Goal: Task Accomplishment & Management: Manage account settings

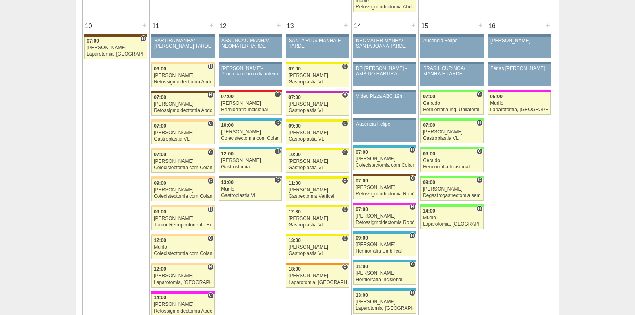
scroll to position [1007, 0]
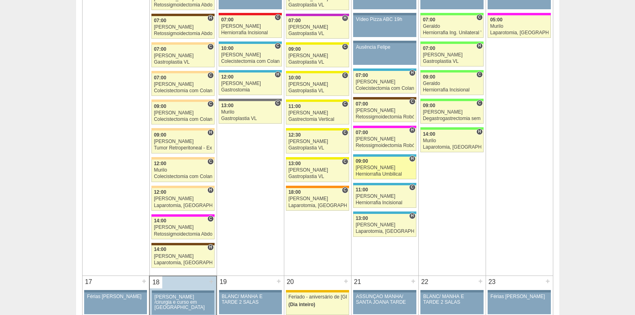
click at [381, 173] on div "Herniorrafia Umbilical" at bounding box center [385, 174] width 58 height 5
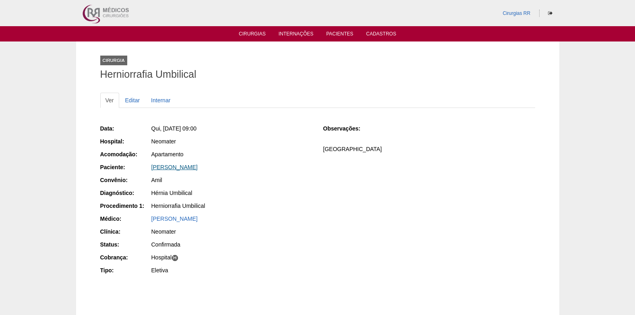
click at [195, 165] on link "Maria Sueli Alcades Theodoro" at bounding box center [175, 167] width 46 height 6
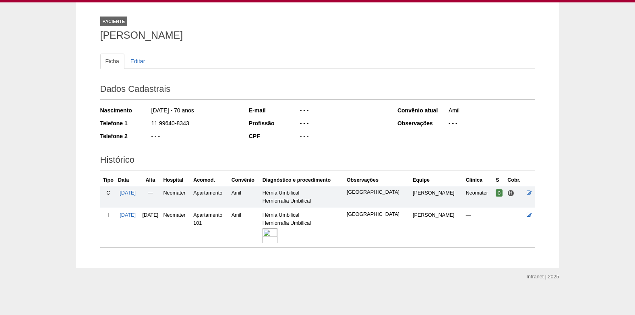
scroll to position [41, 0]
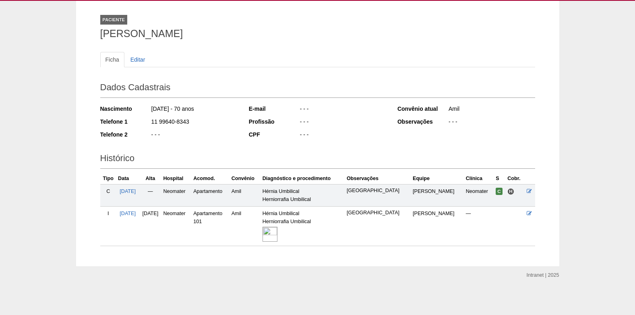
click at [278, 233] on img at bounding box center [270, 234] width 15 height 15
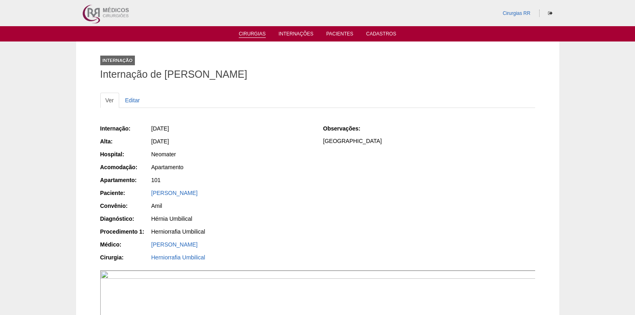
click at [253, 31] on link "Cirurgias" at bounding box center [252, 34] width 27 height 7
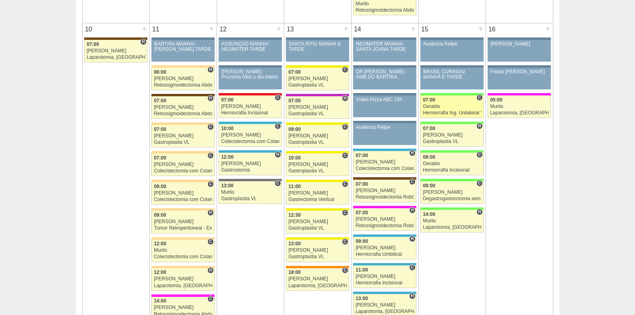
scroll to position [886, 0]
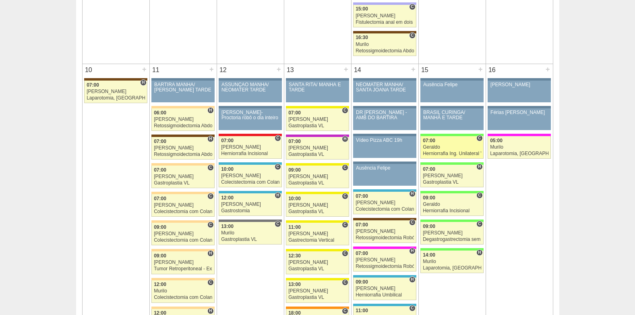
click at [457, 142] on div "07:00" at bounding box center [452, 140] width 58 height 5
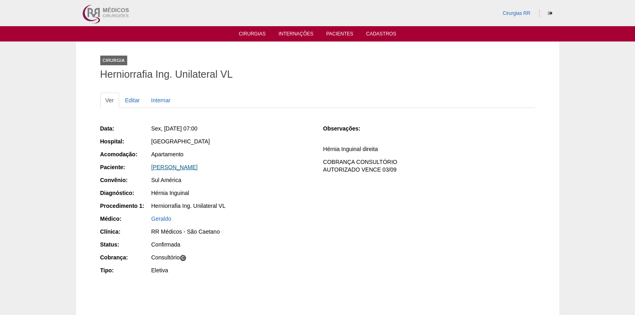
click at [170, 169] on link "[PERSON_NAME]" at bounding box center [175, 167] width 46 height 6
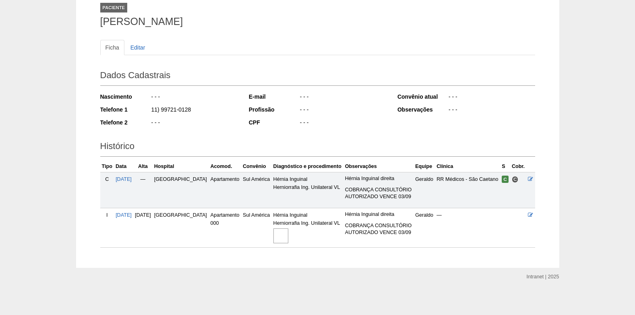
scroll to position [54, 0]
click at [274, 226] on div at bounding box center [308, 234] width 69 height 17
click at [274, 235] on img at bounding box center [281, 234] width 15 height 15
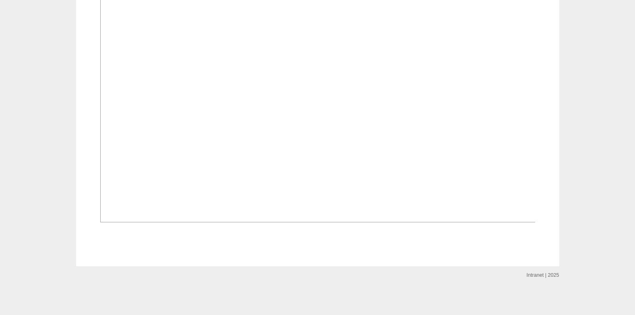
scroll to position [604, 0]
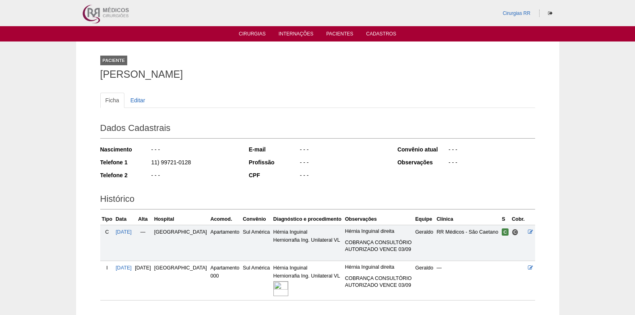
scroll to position [54, 0]
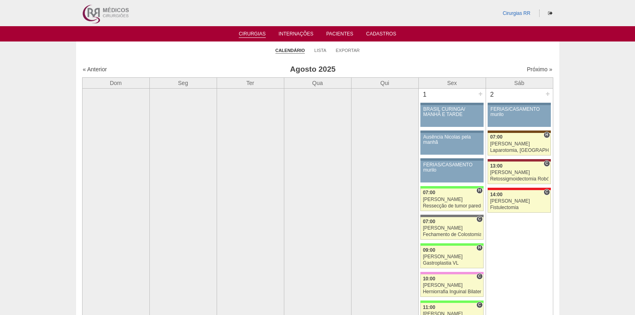
scroll to position [886, 0]
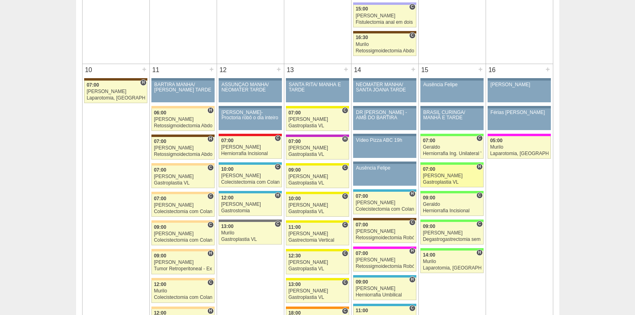
click at [451, 180] on div "Gastroplastia VL" at bounding box center [452, 182] width 58 height 5
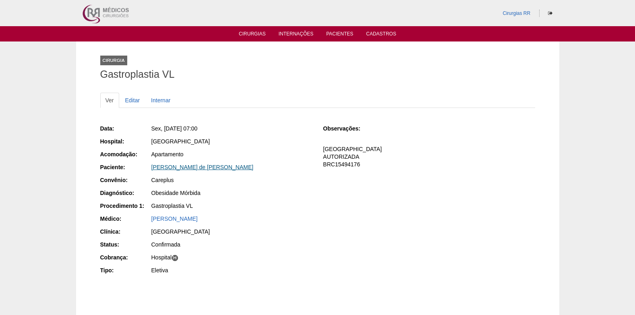
click at [180, 164] on link "[PERSON_NAME] de [PERSON_NAME]" at bounding box center [203, 167] width 102 height 6
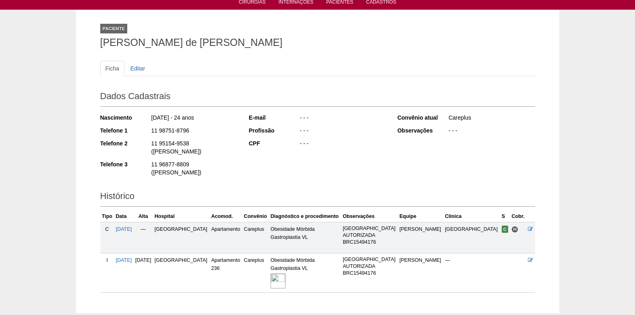
scroll to position [62, 0]
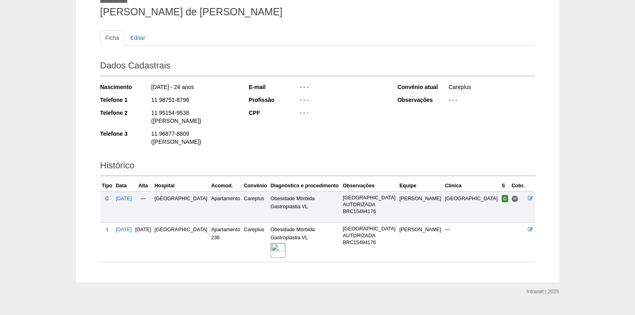
click at [286, 243] on img at bounding box center [278, 250] width 15 height 15
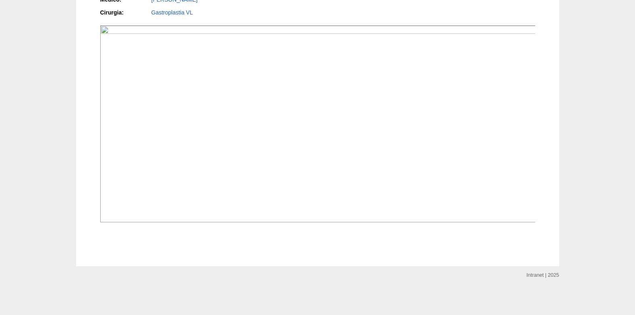
scroll to position [806, 0]
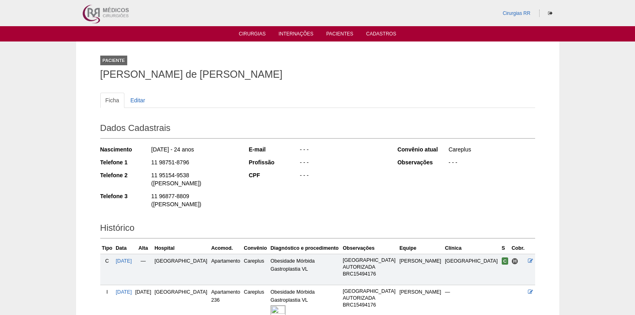
scroll to position [60, 0]
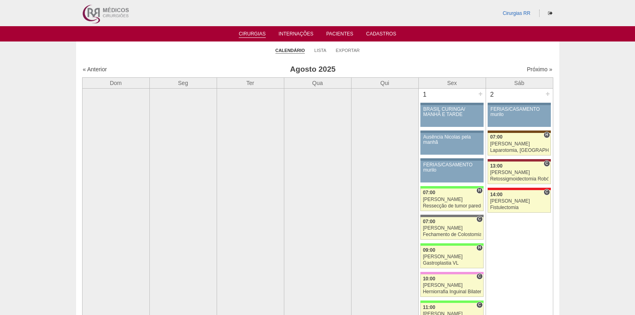
scroll to position [886, 0]
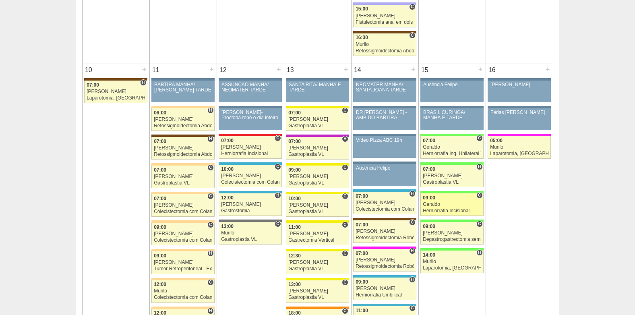
click at [437, 204] on div "Geraldo" at bounding box center [452, 204] width 58 height 5
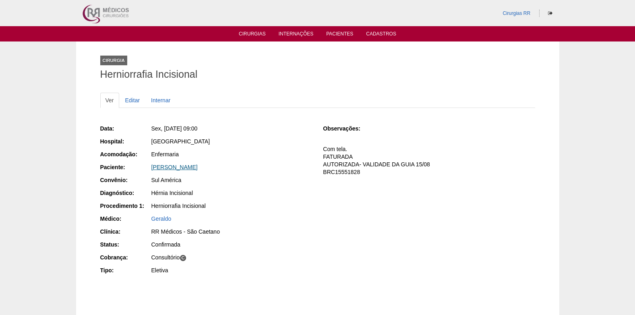
click at [160, 167] on link "José Oliveira Debli" at bounding box center [175, 167] width 46 height 6
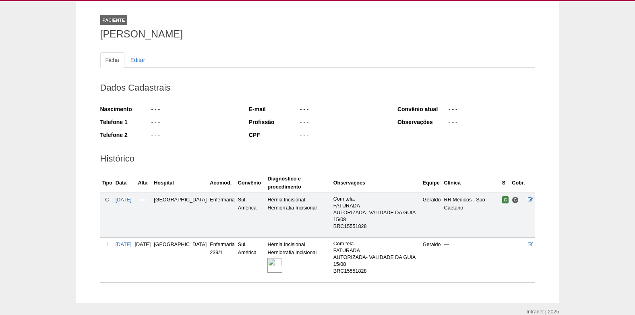
scroll to position [77, 0]
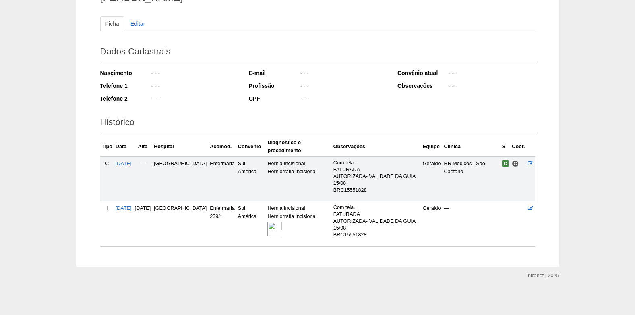
click at [268, 227] on img at bounding box center [275, 229] width 15 height 15
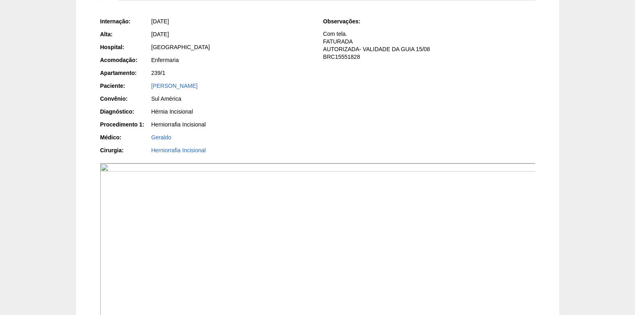
scroll to position [105, 0]
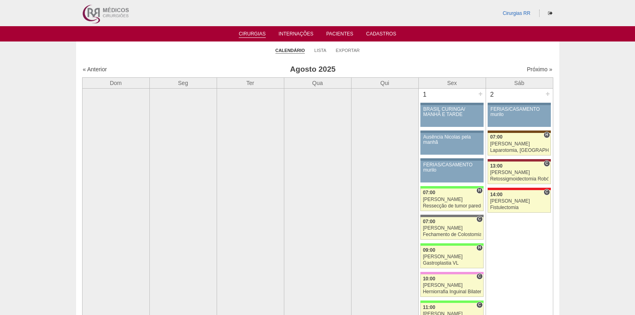
scroll to position [886, 0]
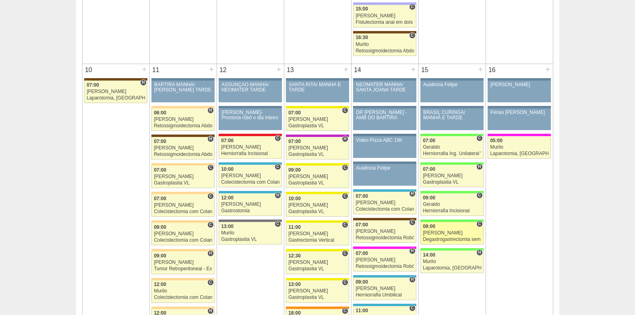
click at [459, 235] on div "[PERSON_NAME]" at bounding box center [452, 232] width 58 height 5
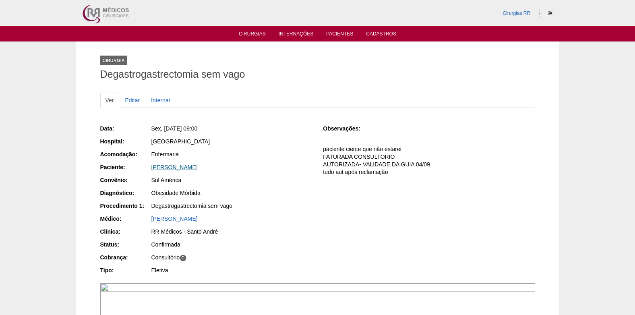
click at [182, 168] on link "[PERSON_NAME]" at bounding box center [175, 167] width 46 height 6
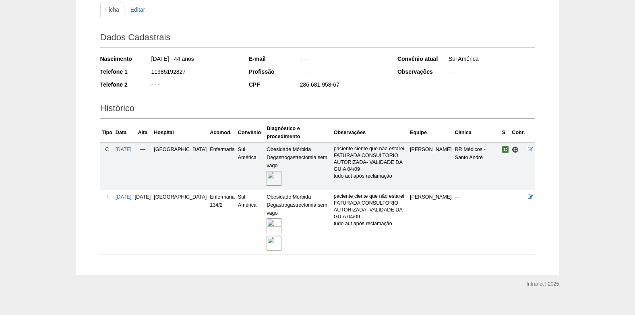
scroll to position [91, 0]
click at [267, 218] on img at bounding box center [274, 225] width 15 height 15
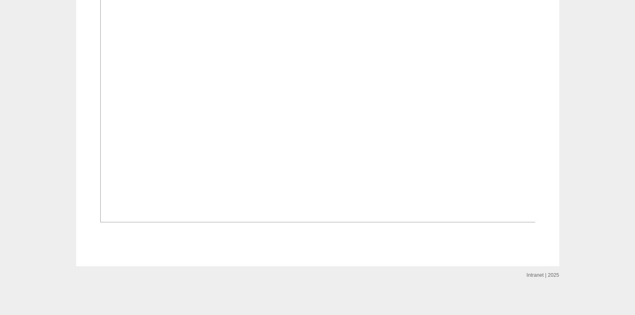
scroll to position [1215, 0]
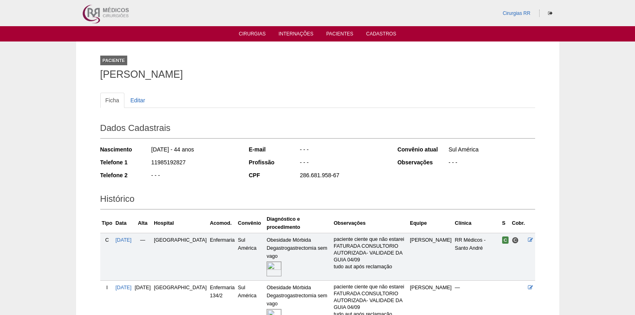
scroll to position [91, 0]
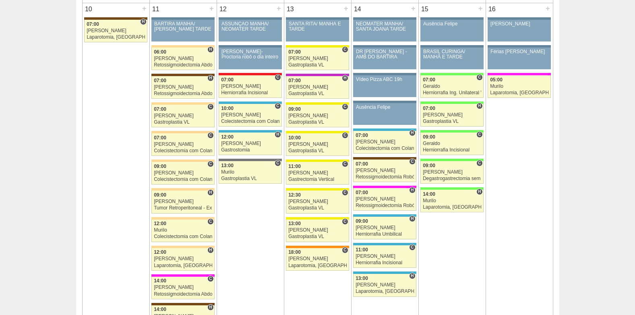
scroll to position [967, 0]
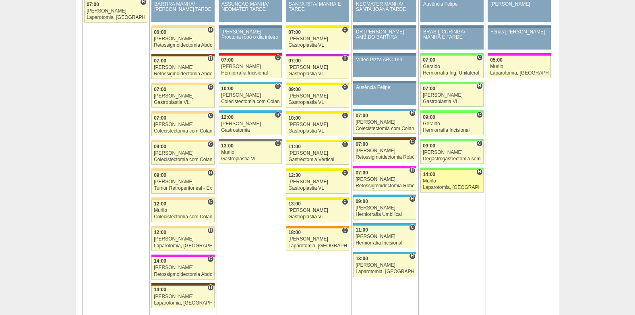
click at [444, 183] on div "Murilo" at bounding box center [452, 181] width 58 height 5
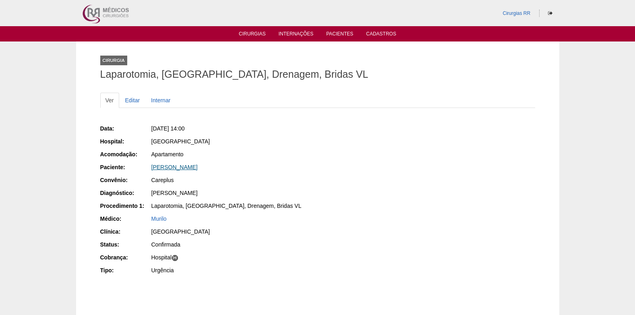
click at [169, 168] on link "Joyce Rayana Ribeiro Gonçalves" at bounding box center [175, 167] width 46 height 6
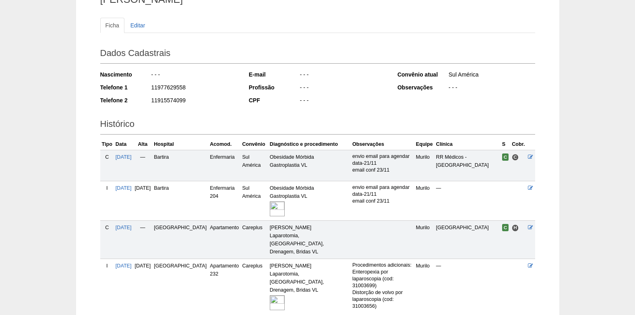
scroll to position [120, 0]
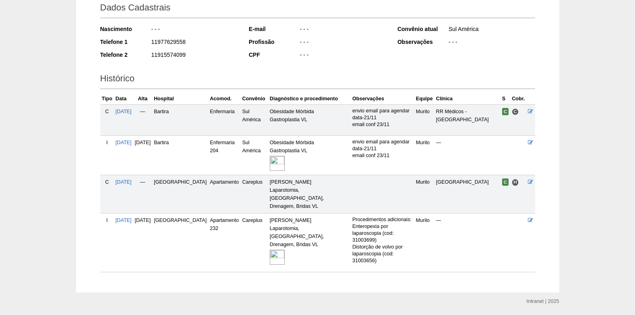
click at [270, 250] on img at bounding box center [277, 257] width 15 height 15
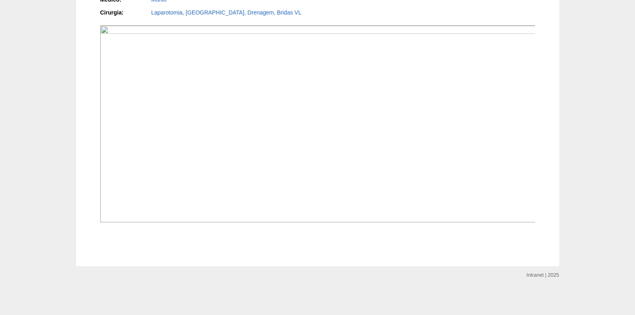
scroll to position [1014, 0]
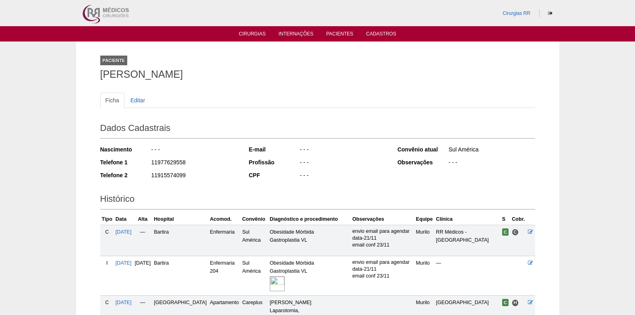
scroll to position [120, 0]
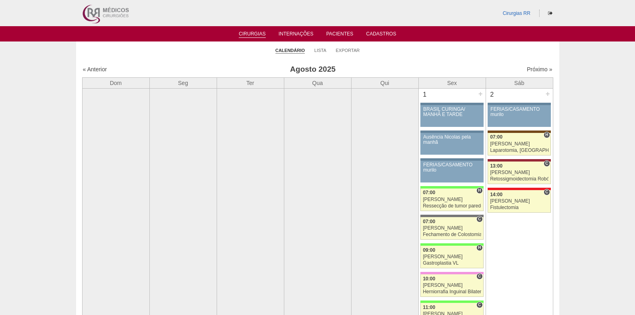
scroll to position [967, 0]
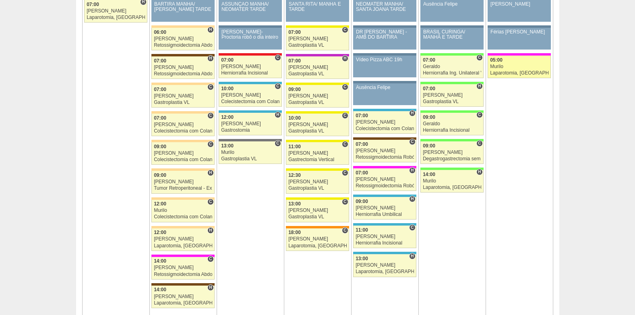
click at [521, 63] on link "88376 Fellow 05:00 Murilo Laparotomia, Biópsia, Drenagem, Bridas VL Hospital Pr…" at bounding box center [519, 67] width 63 height 23
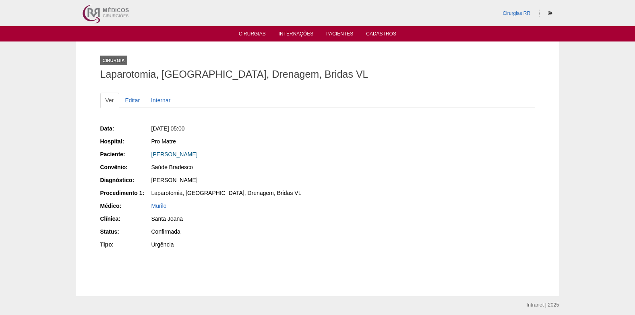
click at [172, 154] on link "Kelly Lima Nascimento" at bounding box center [175, 154] width 46 height 6
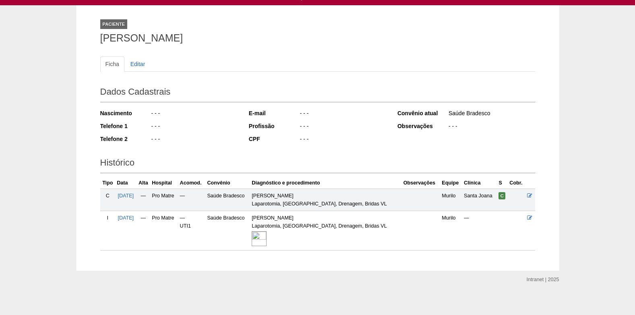
scroll to position [41, 0]
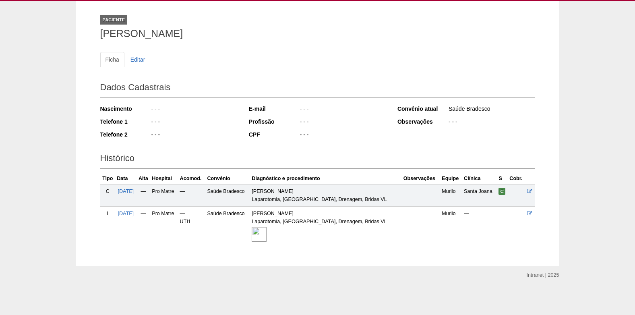
click at [267, 239] on img at bounding box center [259, 234] width 15 height 15
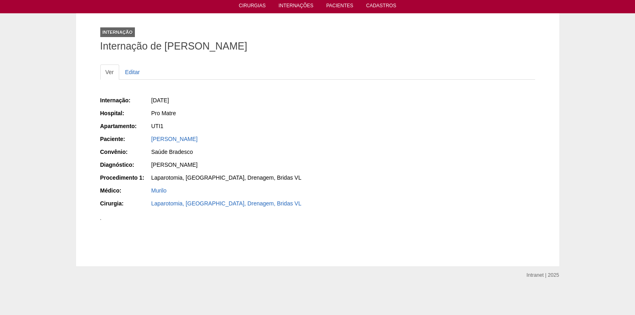
scroll to position [466, 0]
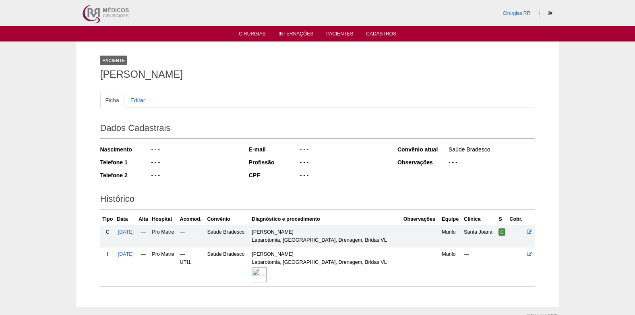
scroll to position [41, 0]
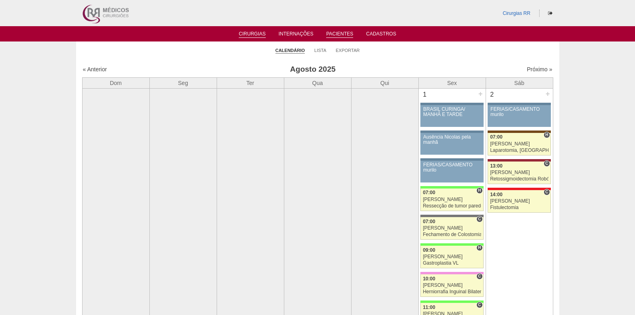
click at [330, 31] on link "Pacientes" at bounding box center [339, 34] width 27 height 7
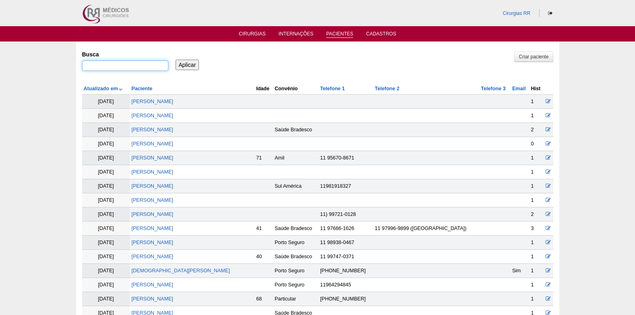
click at [119, 66] on input "Busca" at bounding box center [125, 65] width 86 height 10
paste input "Cláudio Pereira Santos"
type input "Cláudio Pereira Santos"
click at [186, 65] on input "Aplicar" at bounding box center [188, 65] width 24 height 10
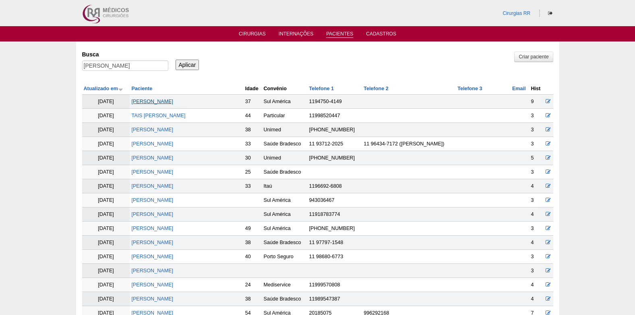
click at [148, 101] on link "[PERSON_NAME]" at bounding box center [152, 102] width 42 height 6
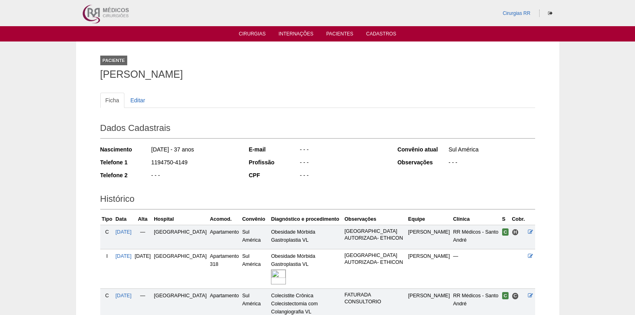
scroll to position [73, 0]
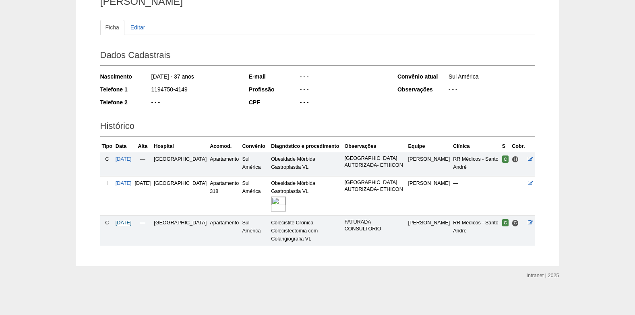
click at [129, 224] on span "[DATE]" at bounding box center [124, 223] width 16 height 6
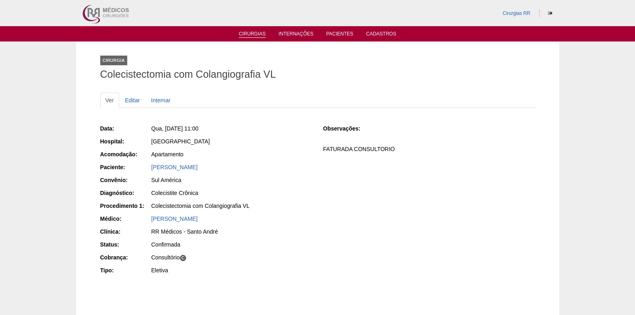
click at [258, 31] on link "Cirurgias" at bounding box center [252, 34] width 27 height 7
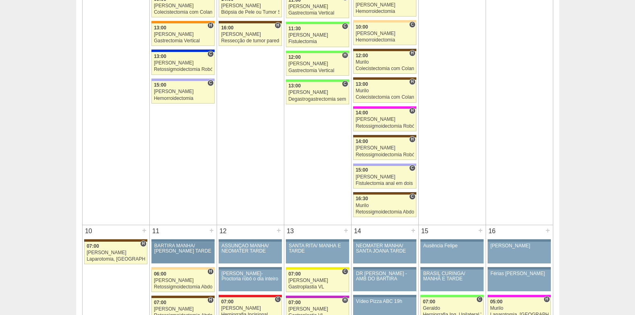
scroll to position [927, 0]
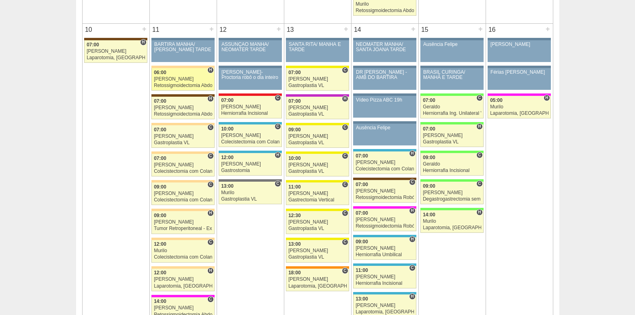
click at [171, 72] on div "06:00" at bounding box center [183, 72] width 58 height 5
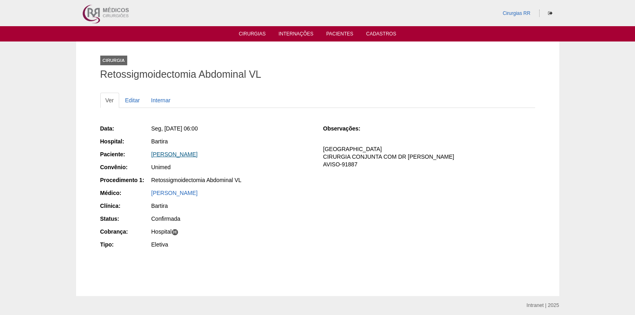
drag, startPoint x: 240, startPoint y: 155, endPoint x: 152, endPoint y: 155, distance: 87.4
click at [152, 155] on div "[PERSON_NAME]" at bounding box center [232, 154] width 161 height 8
copy link "[PERSON_NAME]"
click at [247, 34] on link "Cirurgias" at bounding box center [252, 34] width 27 height 7
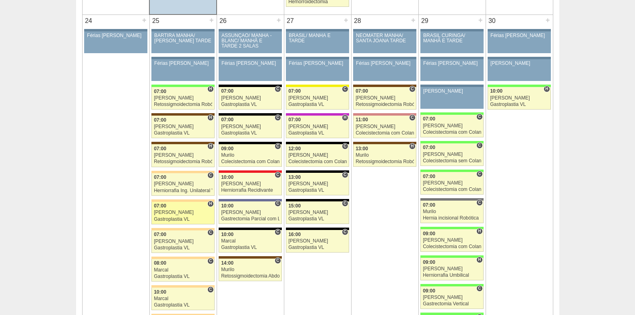
scroll to position [1854, 0]
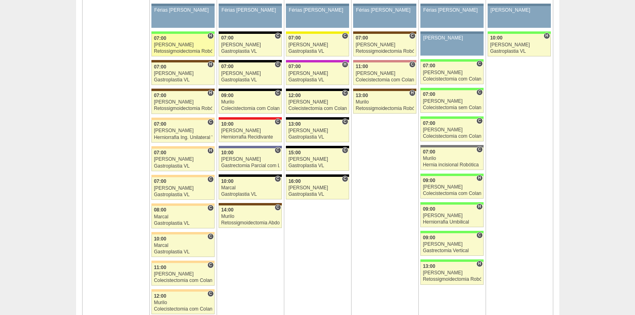
click at [162, 38] on span "07:00" at bounding box center [160, 38] width 12 height 6
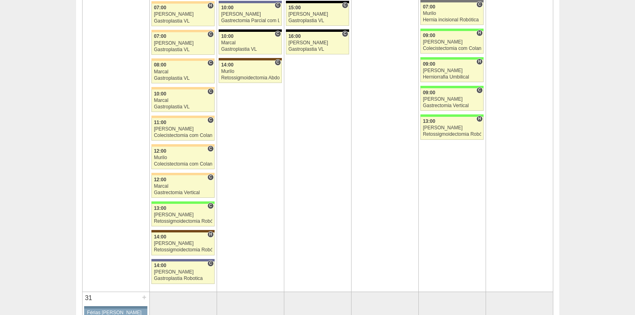
scroll to position [2055, 0]
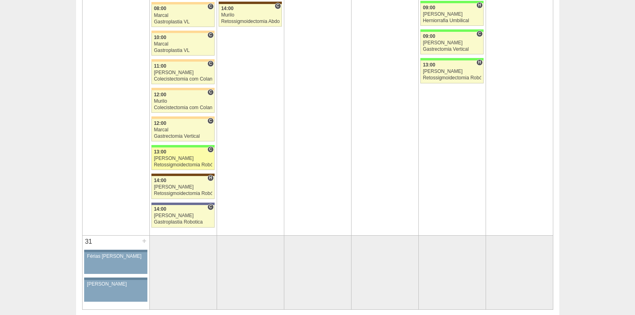
click at [173, 158] on div "Bruno" at bounding box center [183, 158] width 58 height 5
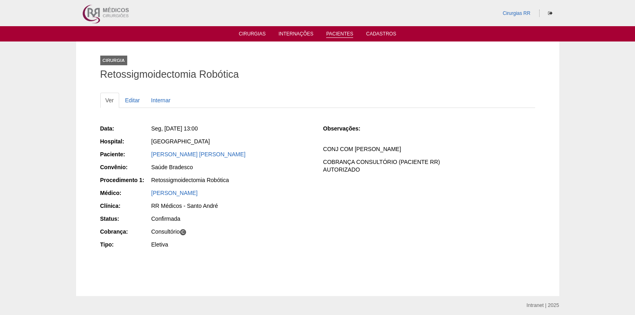
click at [332, 31] on link "Pacientes" at bounding box center [339, 34] width 27 height 7
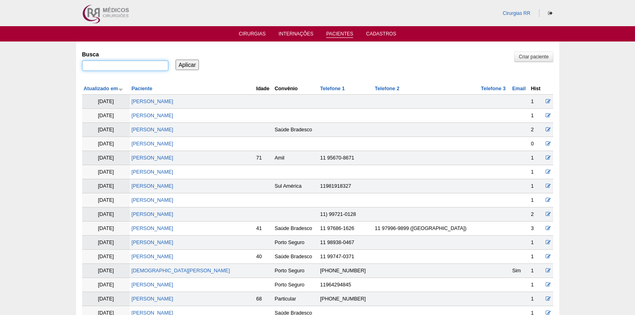
click at [144, 69] on input "Busca" at bounding box center [125, 65] width 86 height 10
paste input "EURICO ALVES DA SILVA FILHO"
type input "EURICO ALVES DA SILVA FILHO"
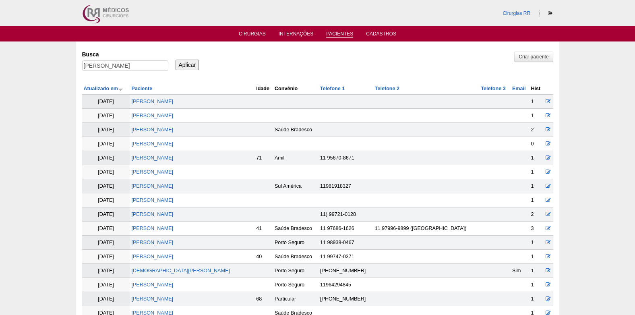
click at [185, 64] on input "Aplicar" at bounding box center [188, 65] width 24 height 10
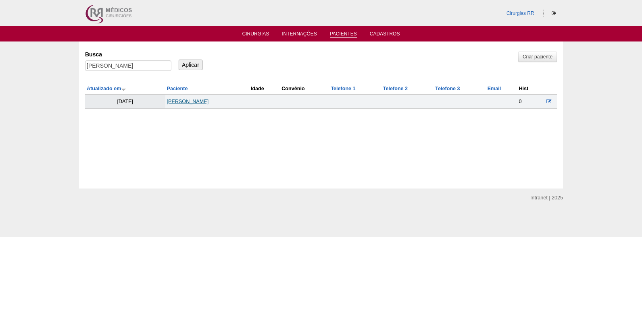
click at [201, 99] on link "[PERSON_NAME]" at bounding box center [188, 102] width 42 height 6
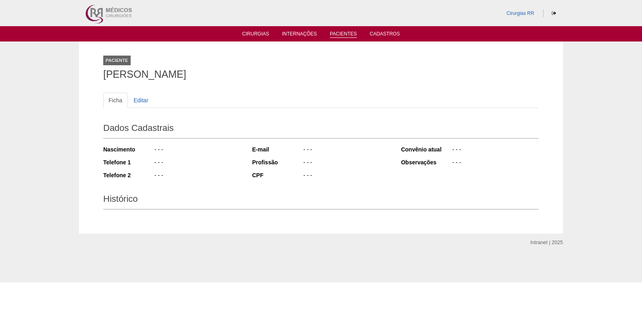
click at [341, 33] on link "Pacientes" at bounding box center [343, 34] width 27 height 7
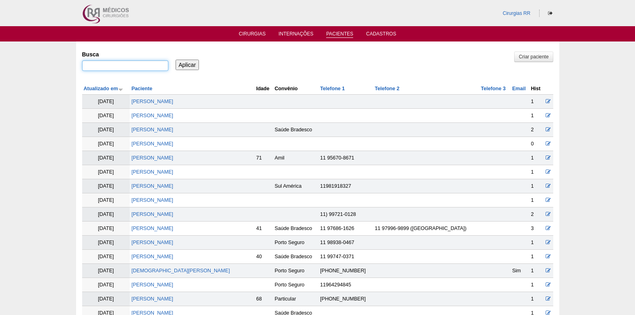
click at [142, 64] on input "Busca" at bounding box center [125, 65] width 86 height 10
paste input "[PERSON_NAME] DI ANGELIS"
type input "[PERSON_NAME] DI ANGELIS"
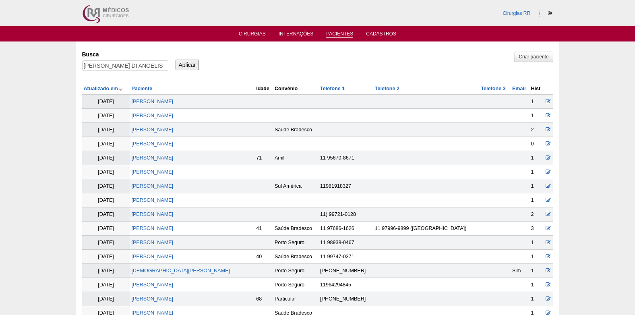
click at [197, 66] on input "Aplicar" at bounding box center [188, 65] width 24 height 10
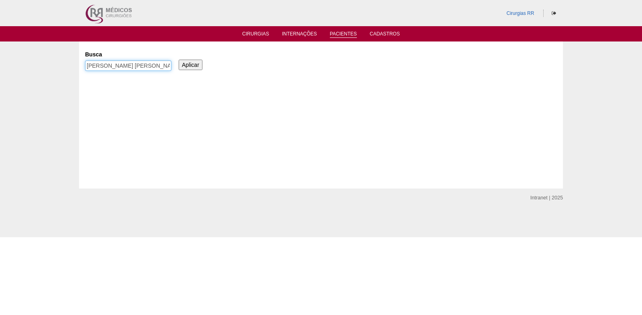
click at [117, 63] on input "[PERSON_NAME] [PERSON_NAME]" at bounding box center [128, 65] width 86 height 10
paste input "IFC15775288"
drag, startPoint x: 135, startPoint y: 65, endPoint x: 73, endPoint y: 69, distance: 62.6
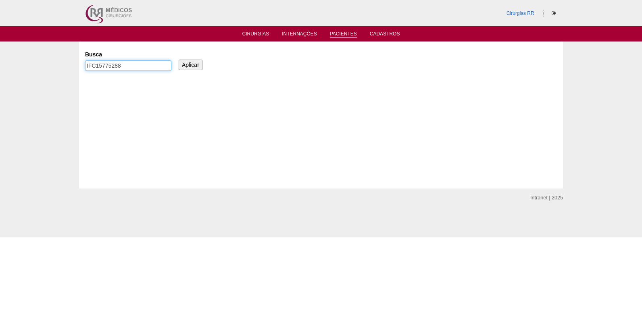
click at [73, 69] on div "Pacientes [GEOGRAPHIC_DATA] IFC15775288 Aplicar" at bounding box center [321, 115] width 642 height 147
paste input "[PERSON_NAME]"
type input "[PERSON_NAME]"
click at [185, 62] on input "Aplicar" at bounding box center [191, 65] width 24 height 10
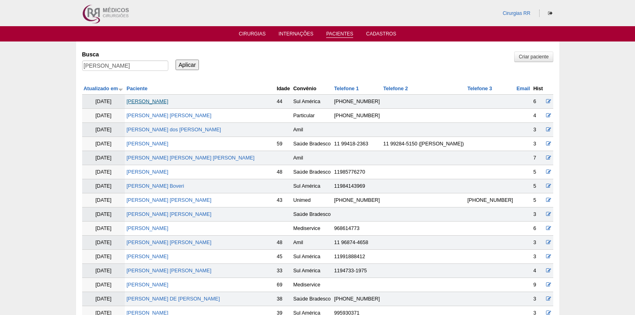
click at [168, 104] on link "Mirian Augusto Sanches" at bounding box center [148, 102] width 42 height 6
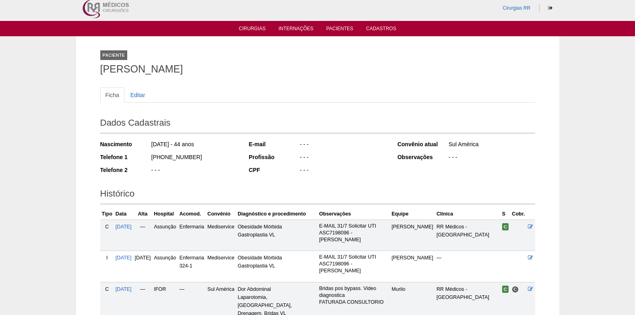
scroll to position [66, 0]
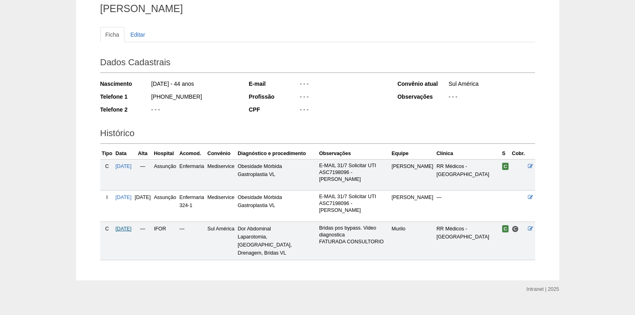
click at [132, 226] on span "15/09/2025" at bounding box center [124, 229] width 16 height 6
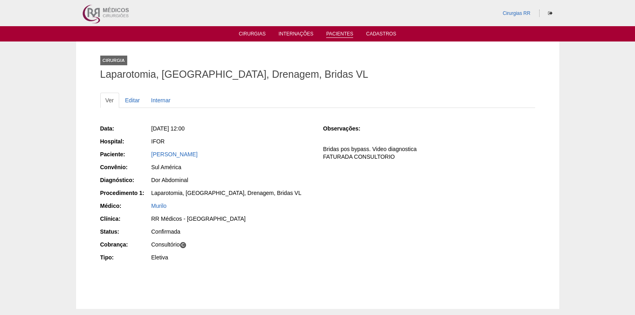
click at [341, 33] on link "Pacientes" at bounding box center [339, 34] width 27 height 7
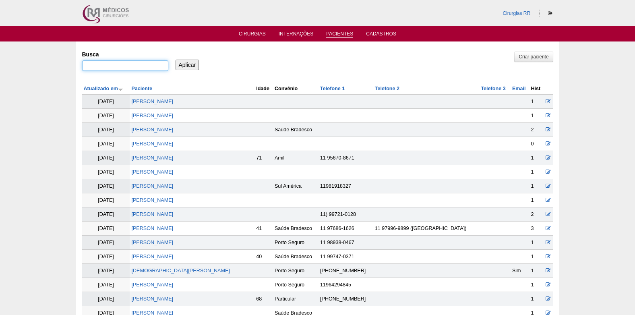
click at [114, 66] on input "Busca" at bounding box center [125, 65] width 86 height 10
type input "[PERSON_NAME]"
click at [189, 61] on input "Aplicar" at bounding box center [188, 65] width 24 height 10
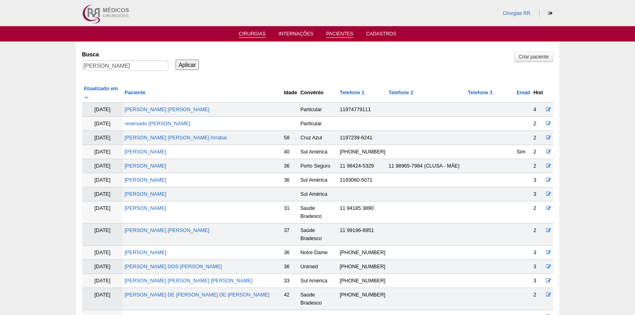
click at [247, 35] on link "Cirurgias" at bounding box center [252, 34] width 27 height 7
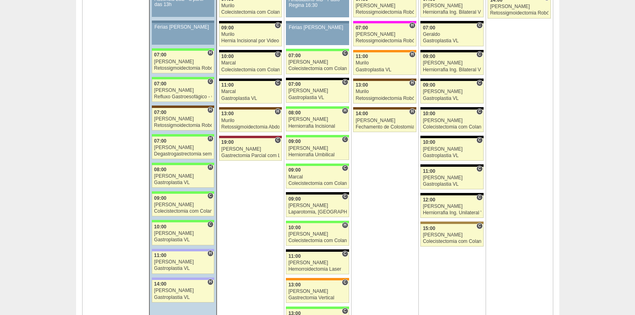
scroll to position [1370, 0]
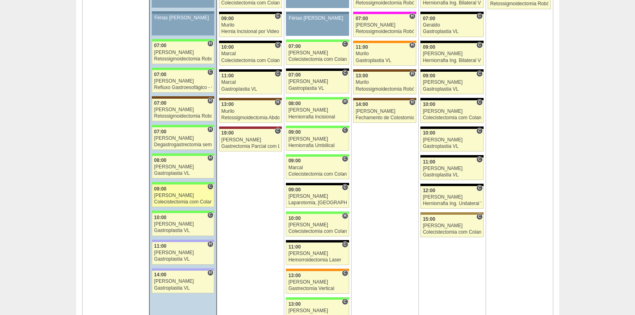
click at [173, 195] on div "Nathan" at bounding box center [183, 195] width 58 height 5
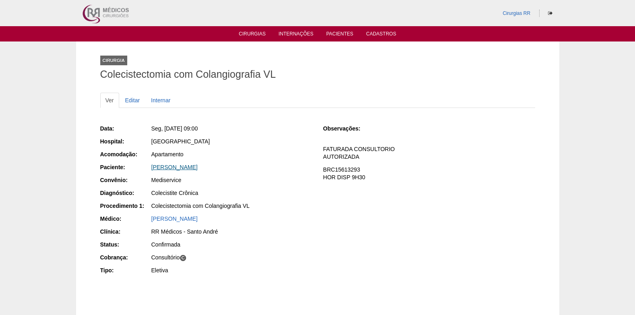
click at [185, 164] on link "[PERSON_NAME]" at bounding box center [175, 167] width 46 height 6
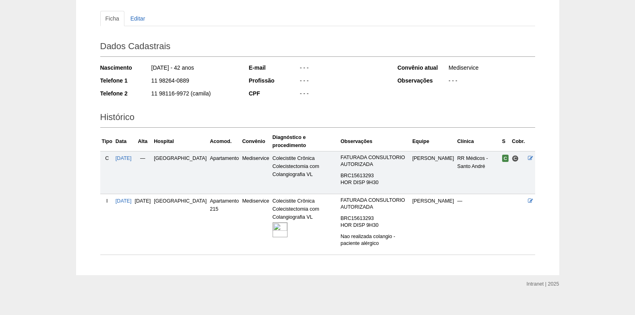
scroll to position [82, 0]
click at [273, 222] on img at bounding box center [280, 229] width 15 height 15
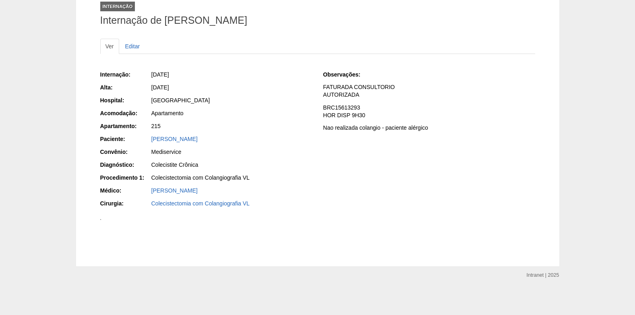
scroll to position [40, 0]
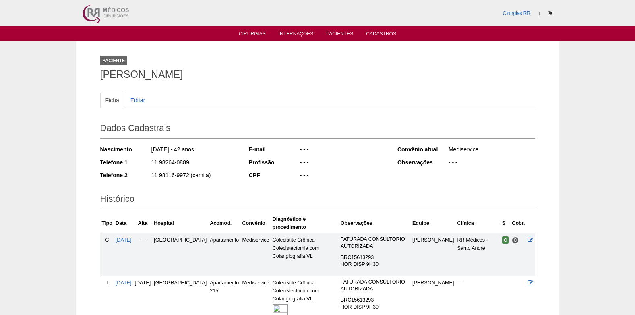
scroll to position [82, 0]
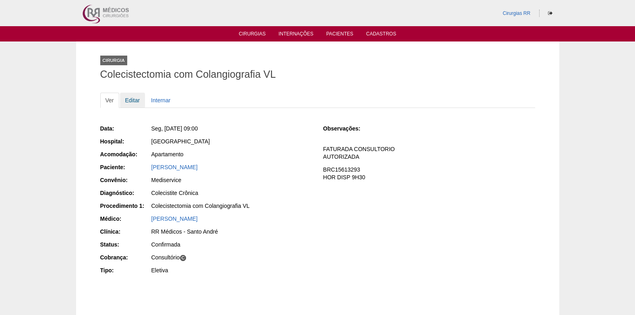
click at [127, 102] on link "Editar" at bounding box center [132, 100] width 25 height 15
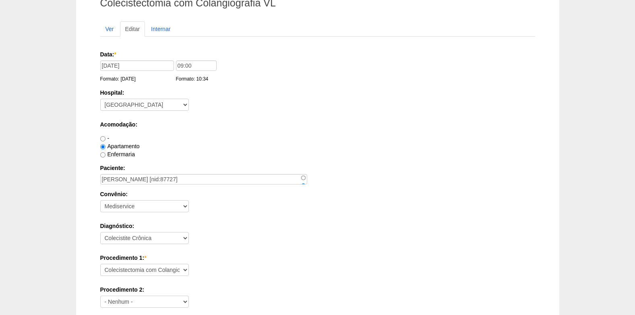
scroll to position [161, 0]
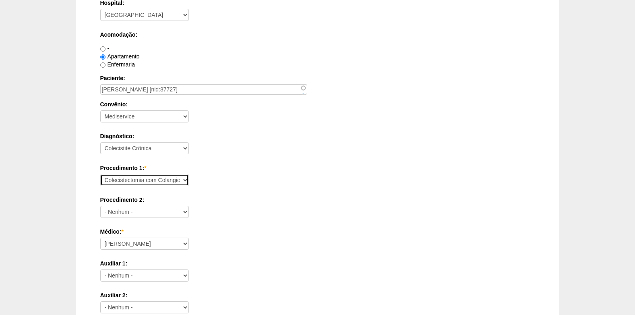
click at [135, 182] on select "Consultório Abscesso Hepático - Drenagem Abscesso perianal Amputação Abdômino P…" at bounding box center [144, 180] width 89 height 12
select select "3692"
click at [100, 174] on select "Consultório Abscesso Hepático - Drenagem Abscesso perianal Amputação Abdômino P…" at bounding box center [144, 180] width 89 height 12
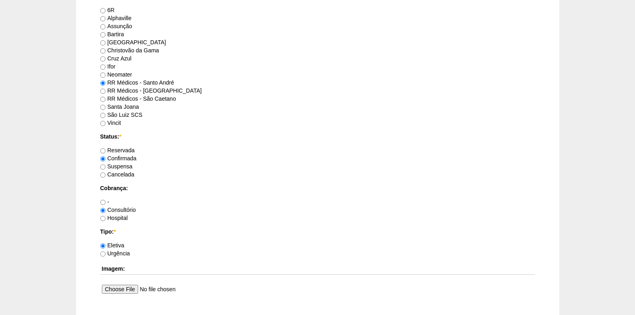
scroll to position [685, 0]
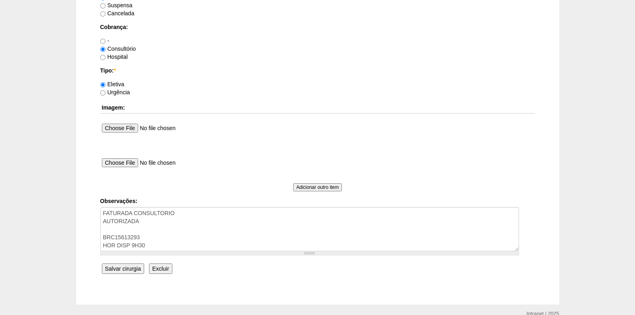
click at [120, 270] on input "Salvar cirurgia" at bounding box center [123, 269] width 42 height 10
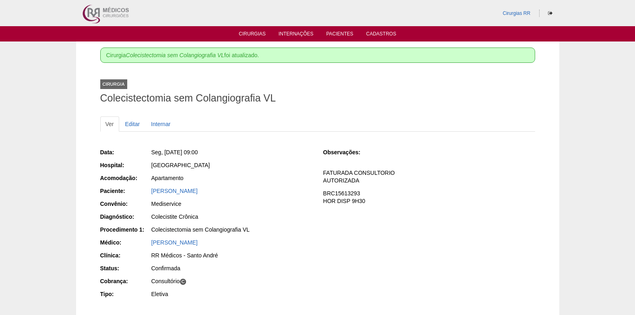
click at [179, 187] on div "[PERSON_NAME]" at bounding box center [232, 191] width 161 height 8
click at [179, 189] on link "[PERSON_NAME]" at bounding box center [175, 191] width 46 height 6
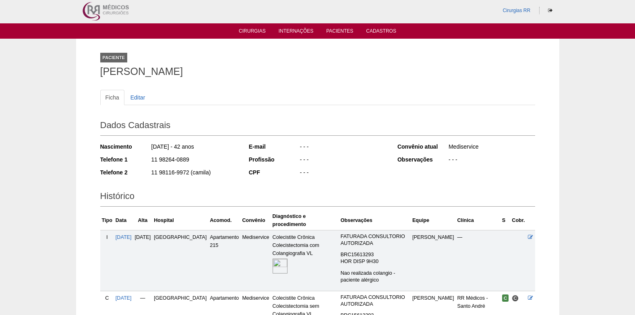
scroll to position [82, 0]
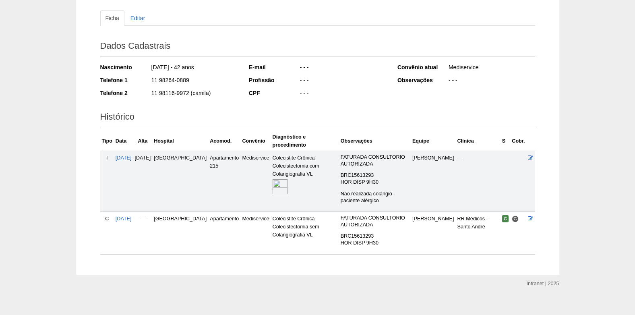
click at [273, 182] on img at bounding box center [280, 186] width 15 height 15
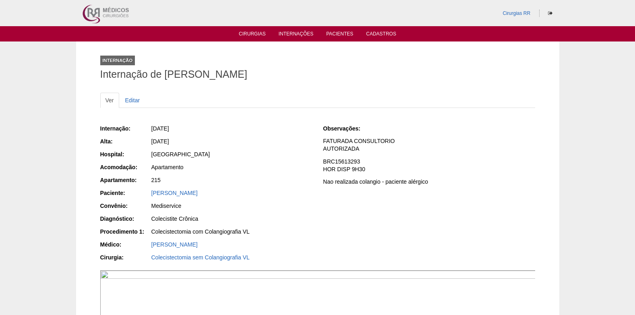
click at [244, 38] on ul "Cirurgias Internações Pacientes Cadastros" at bounding box center [317, 33] width 635 height 15
click at [248, 35] on link "Cirurgias" at bounding box center [252, 34] width 27 height 7
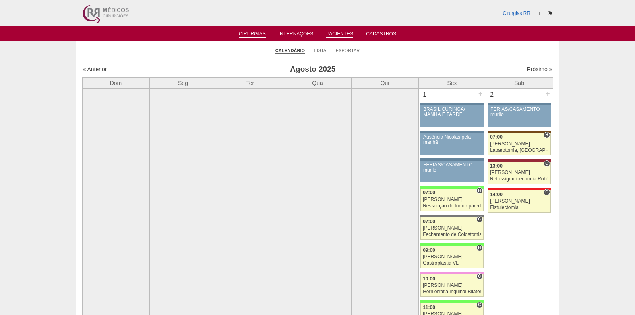
click at [348, 32] on link "Pacientes" at bounding box center [339, 34] width 27 height 7
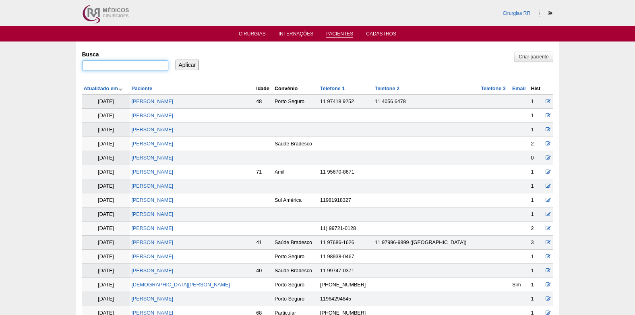
click at [140, 62] on input "Busca" at bounding box center [125, 65] width 86 height 10
paste input "[PERSON_NAME]"
type input "[PERSON_NAME]"
click at [187, 64] on input "Aplicar" at bounding box center [188, 65] width 24 height 10
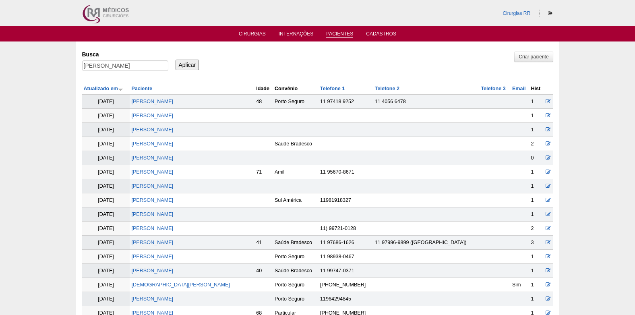
scroll to position [0, 0]
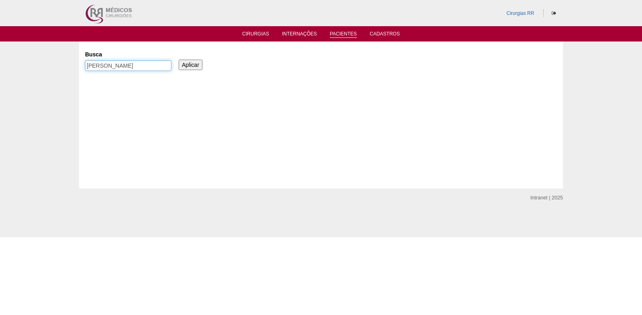
scroll to position [0, 21]
drag, startPoint x: 131, startPoint y: 66, endPoint x: 176, endPoint y: 70, distance: 44.9
click at [176, 70] on div "Busca [PERSON_NAME]" at bounding box center [131, 61] width 92 height 27
type input "[PERSON_NAME]"
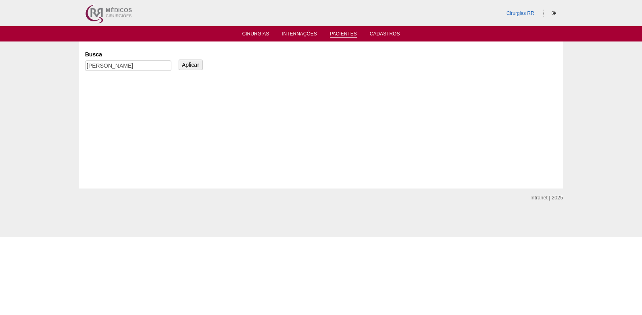
click at [182, 66] on input "Aplicar" at bounding box center [191, 65] width 24 height 10
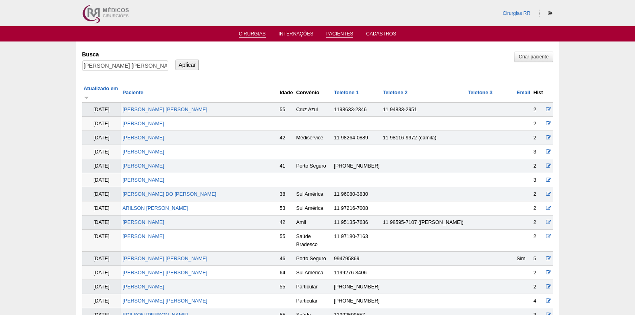
click at [244, 35] on link "Cirurgias" at bounding box center [252, 34] width 27 height 7
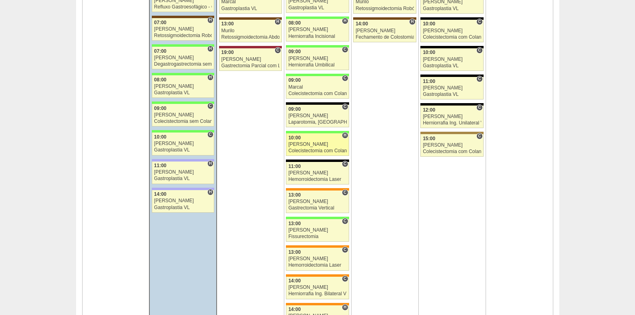
scroll to position [1370, 0]
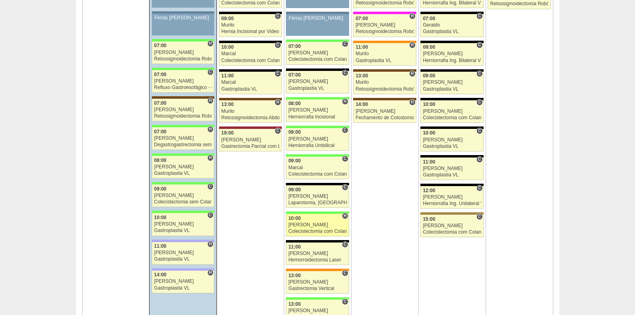
click at [314, 220] on div "10:00" at bounding box center [318, 218] width 58 height 5
